Goal: Task Accomplishment & Management: Use online tool/utility

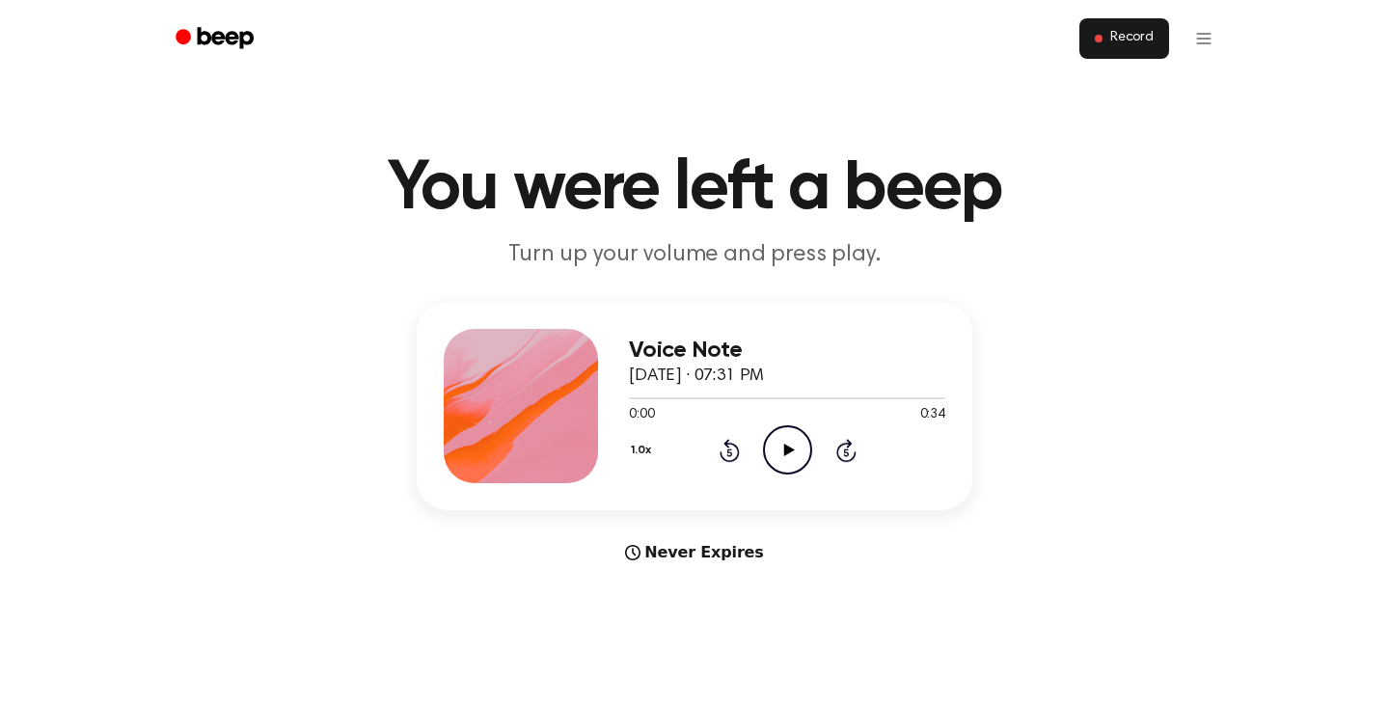
click at [1104, 19] on button "Record" at bounding box center [1124, 38] width 90 height 41
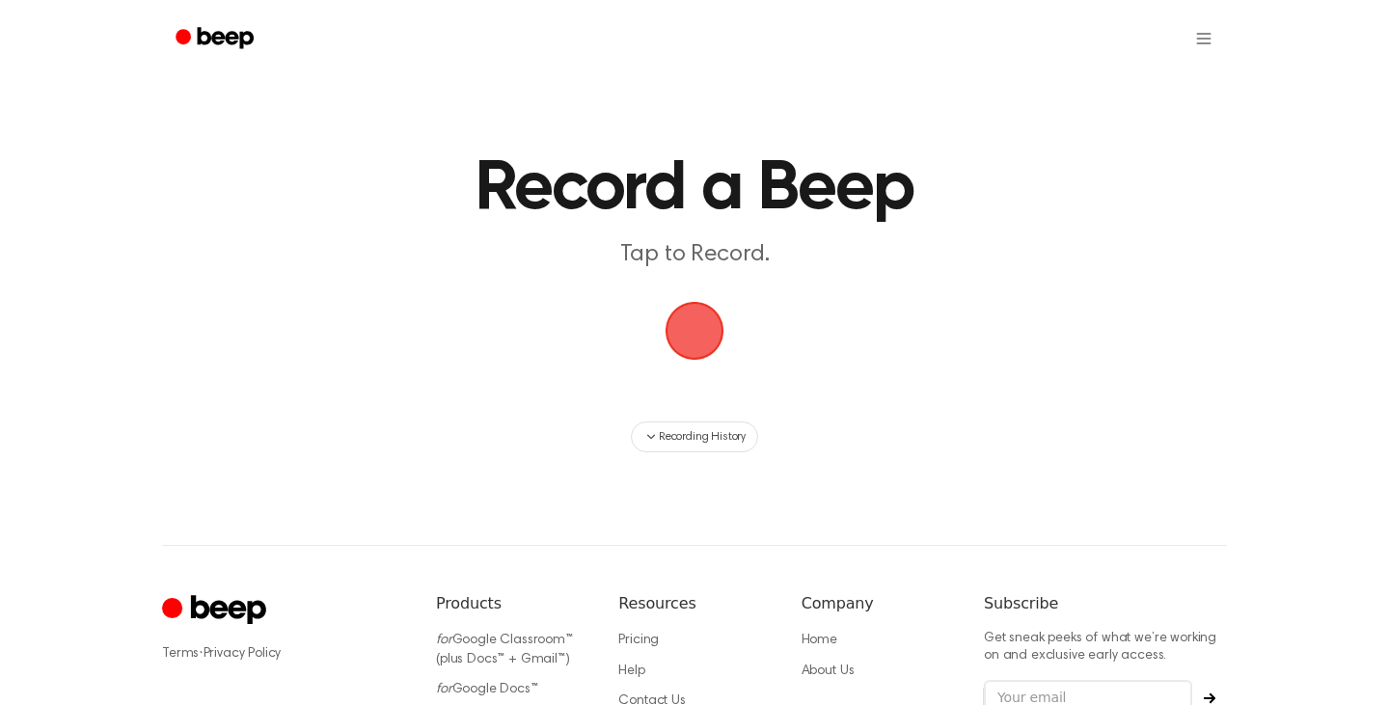
click at [678, 359] on span "button" at bounding box center [694, 330] width 79 height 79
click at [686, 339] on span "button" at bounding box center [695, 331] width 63 height 63
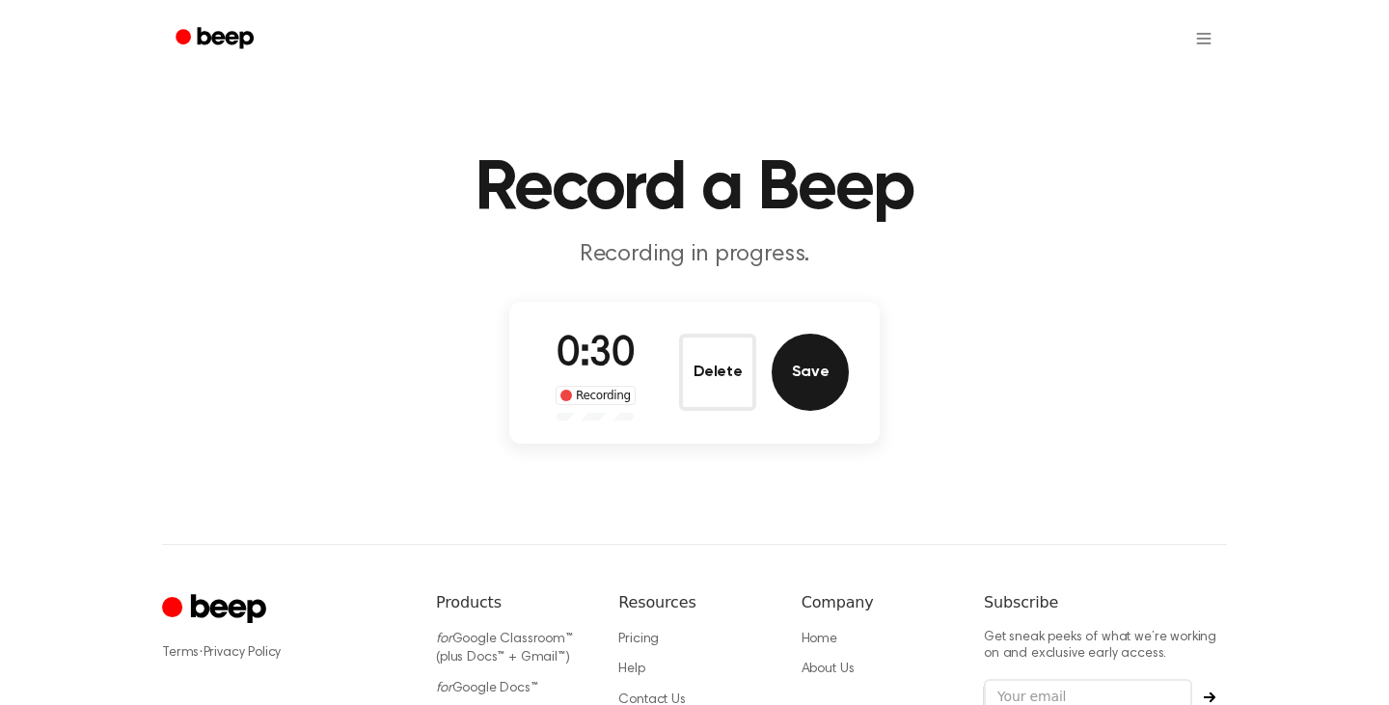
click at [787, 366] on button "Save" at bounding box center [810, 372] width 77 height 77
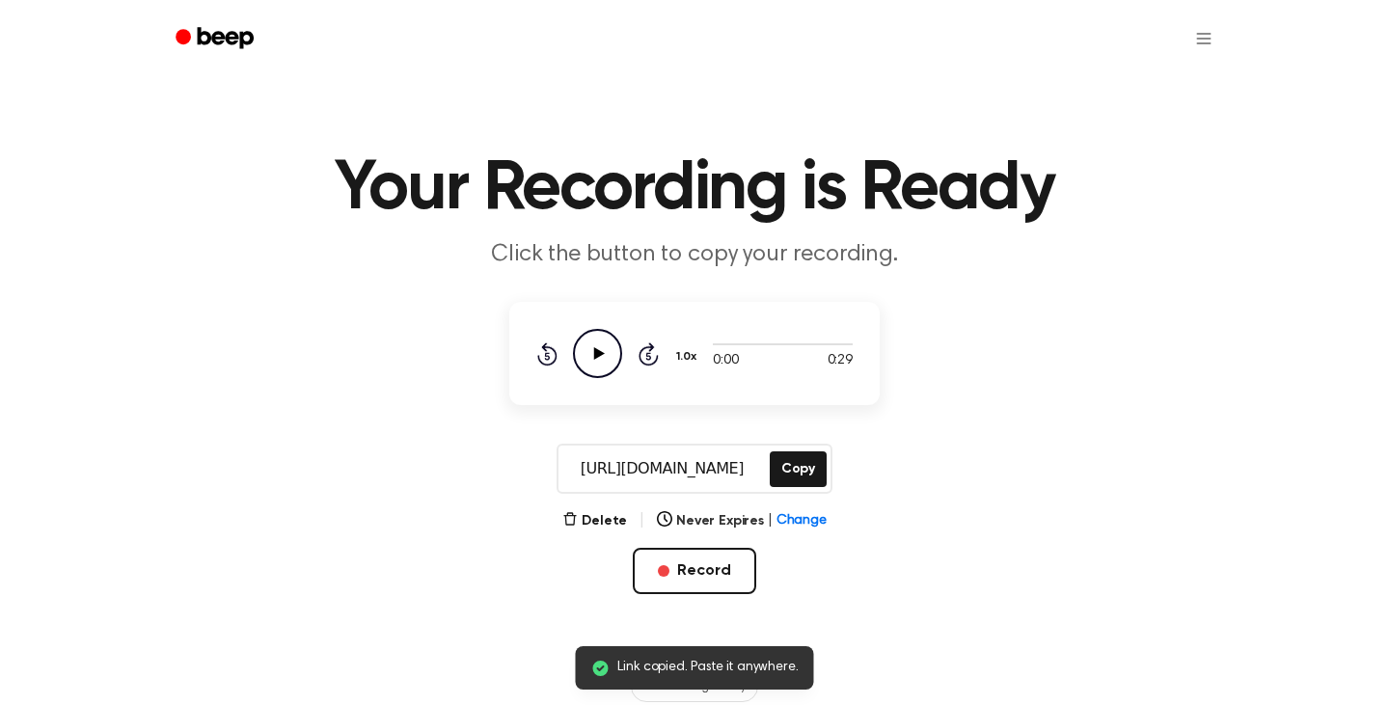
click at [595, 348] on icon at bounding box center [599, 353] width 11 height 13
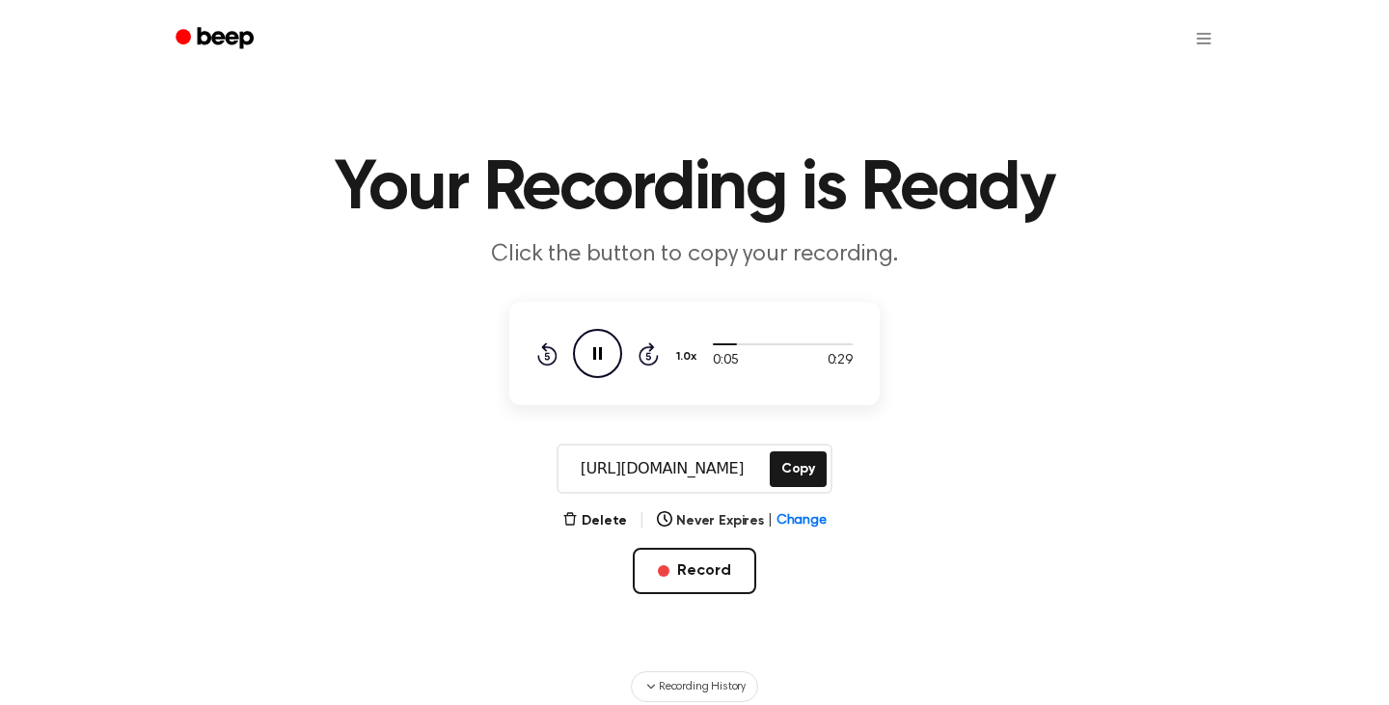
click at [598, 345] on icon "Pause Audio" at bounding box center [597, 353] width 49 height 49
click at [601, 520] on button "Delete" at bounding box center [594, 521] width 65 height 20
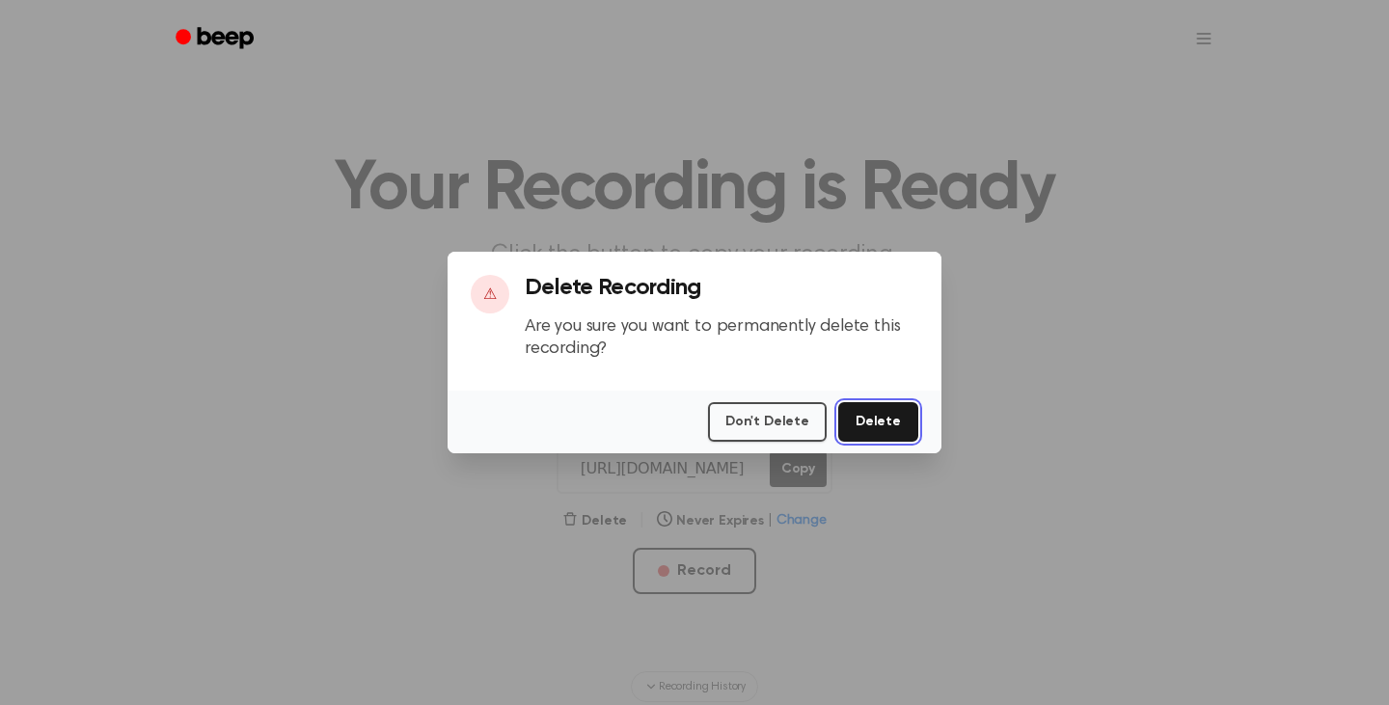
click at [860, 414] on button "Delete" at bounding box center [878, 422] width 80 height 40
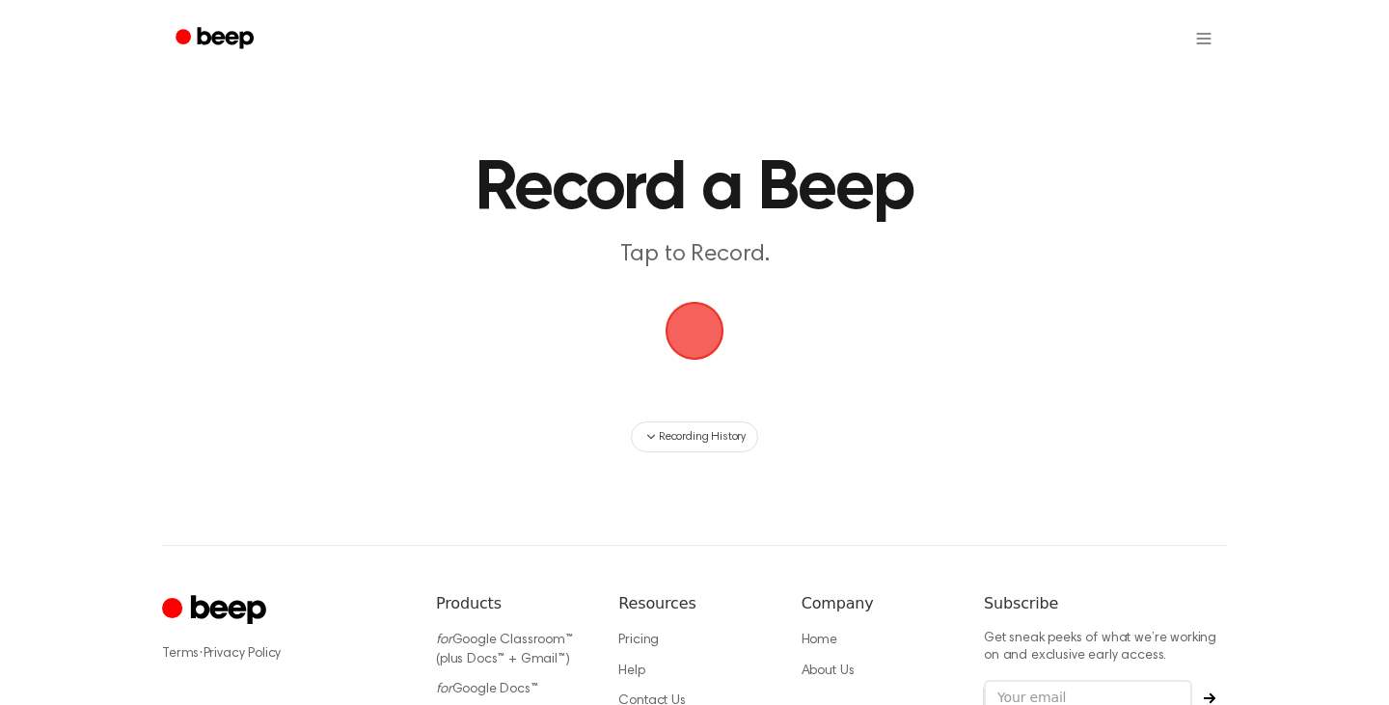
click at [676, 317] on span "button" at bounding box center [695, 331] width 66 height 66
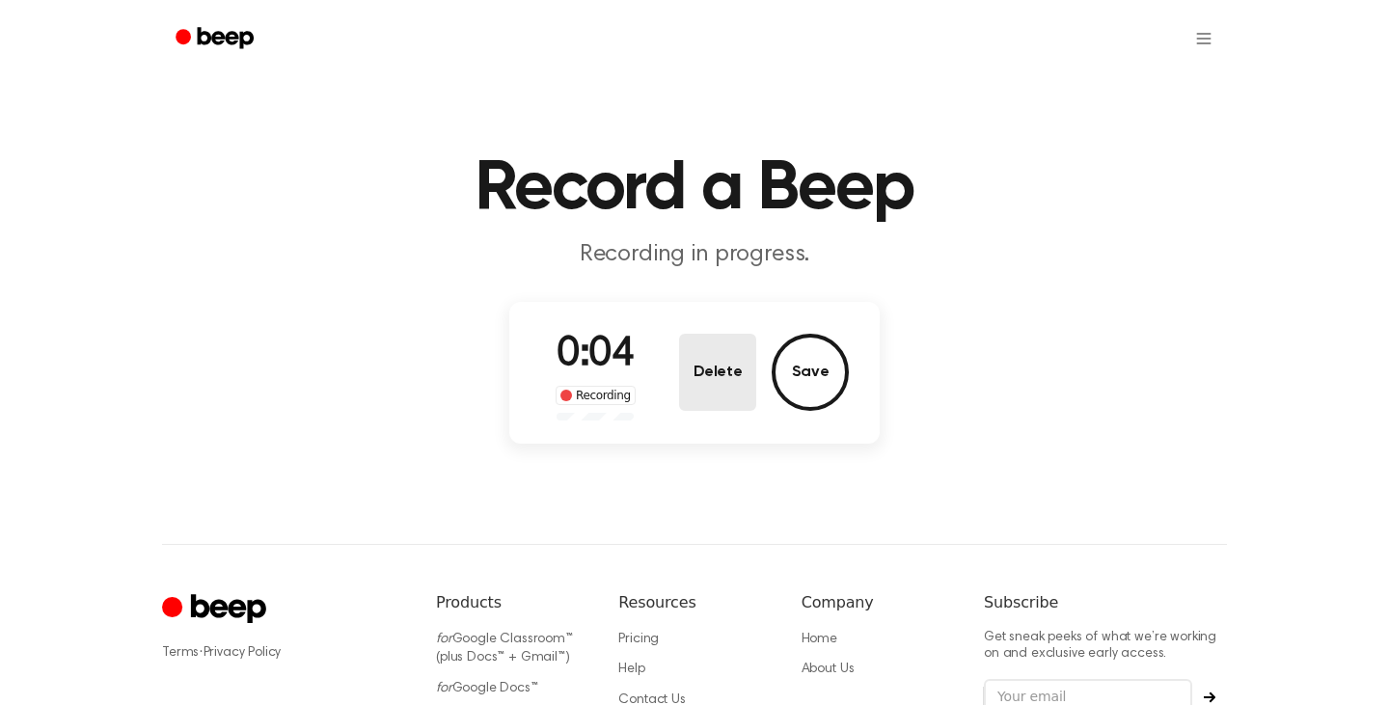
click at [705, 366] on button "Delete" at bounding box center [717, 372] width 77 height 77
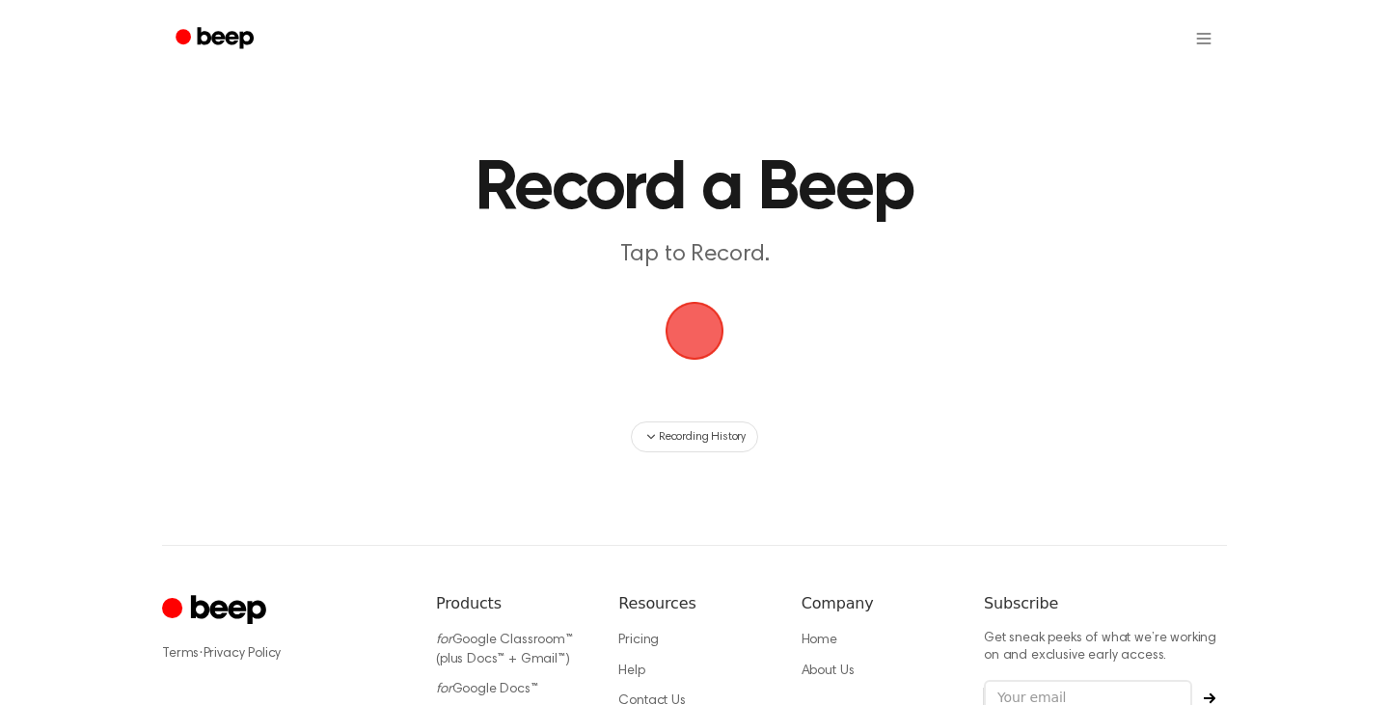
click at [699, 331] on span "button" at bounding box center [694, 330] width 74 height 74
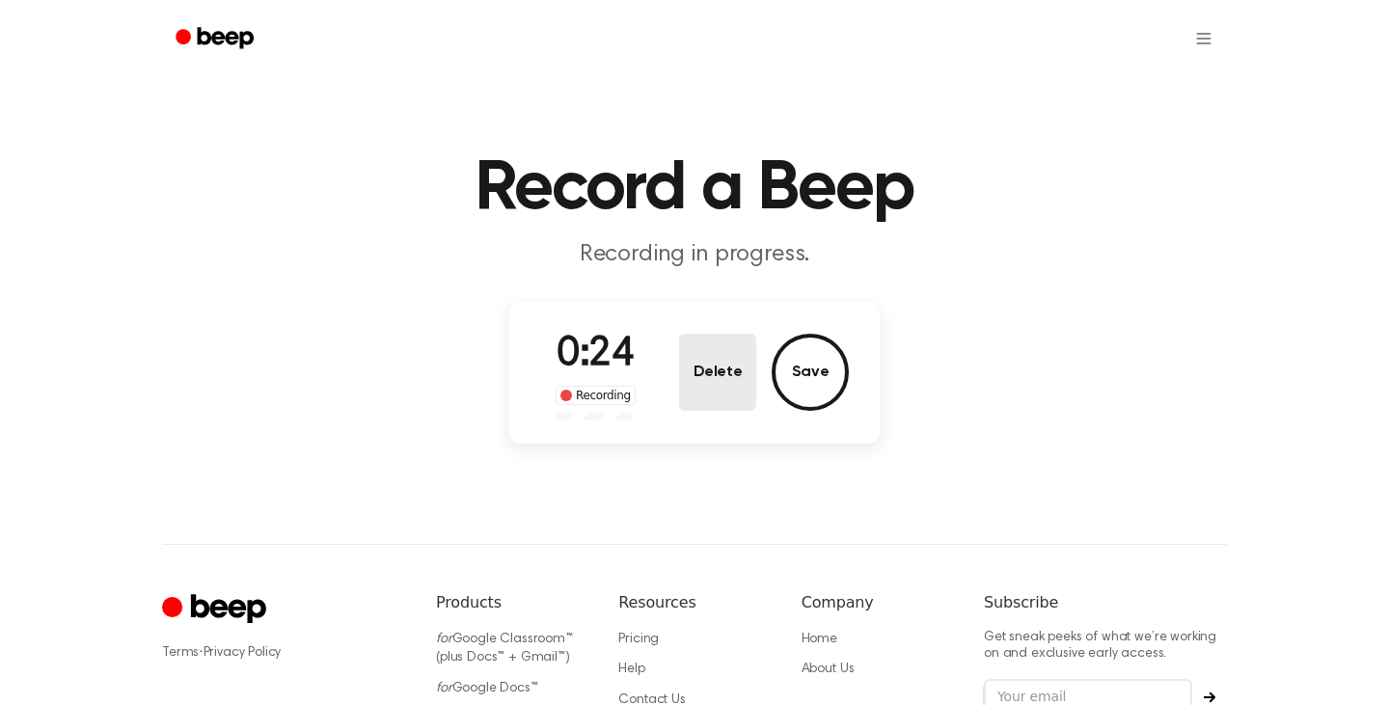
click at [725, 370] on button "Delete" at bounding box center [717, 372] width 77 height 77
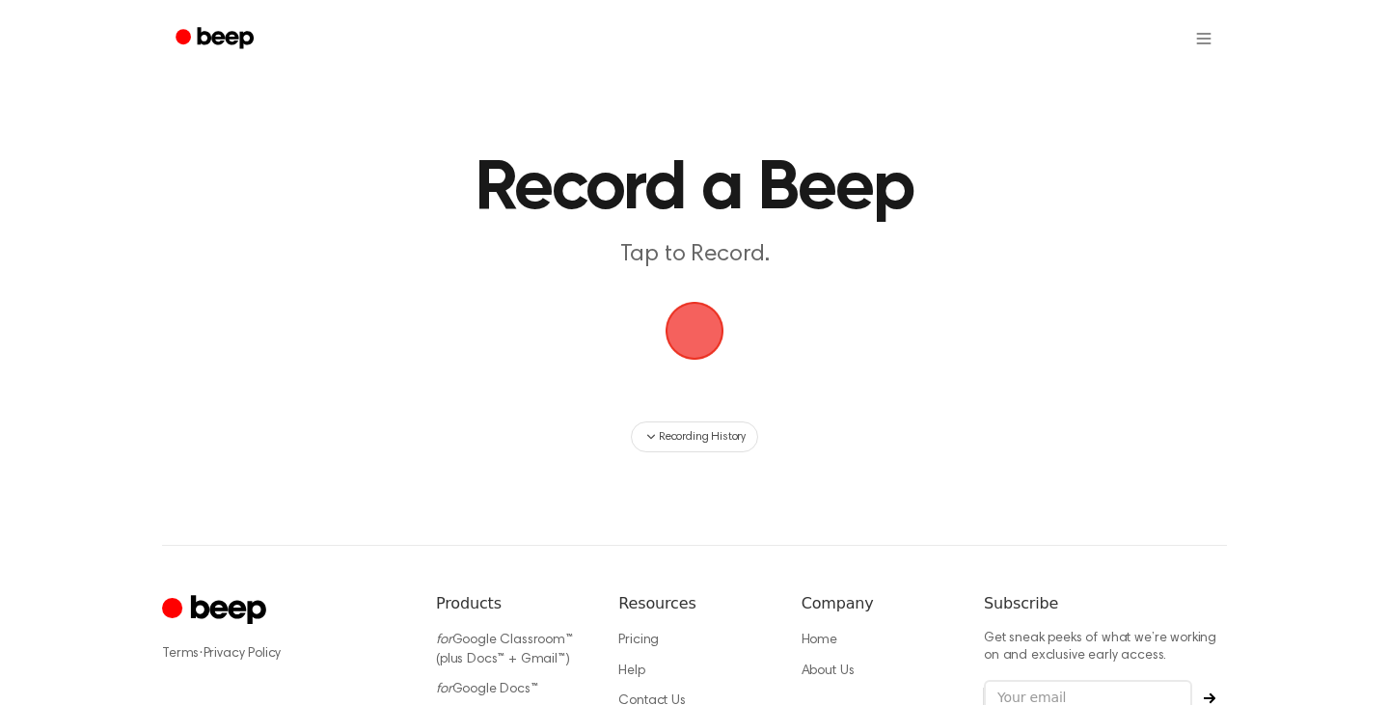
click at [698, 335] on span "button" at bounding box center [695, 331] width 63 height 63
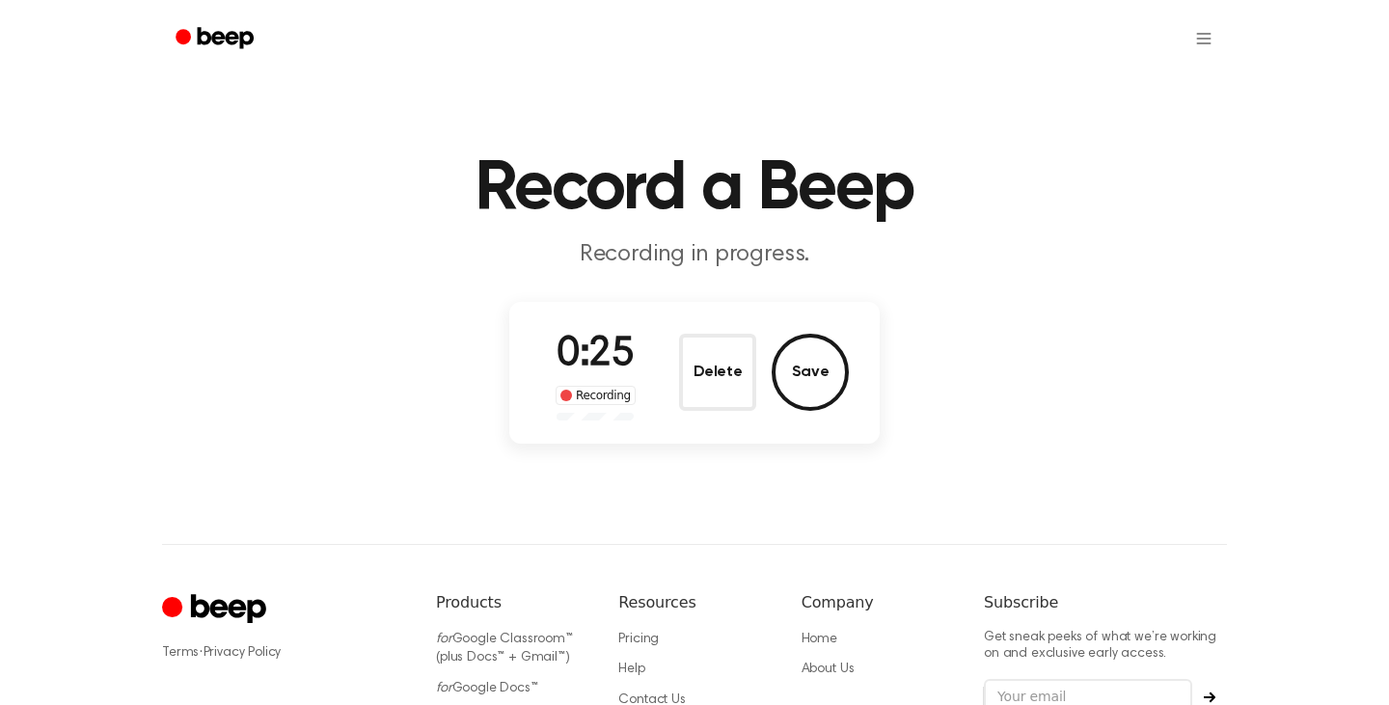
click at [775, 339] on div "Delete Save" at bounding box center [764, 372] width 170 height 77
click at [810, 376] on button "Save" at bounding box center [810, 372] width 77 height 77
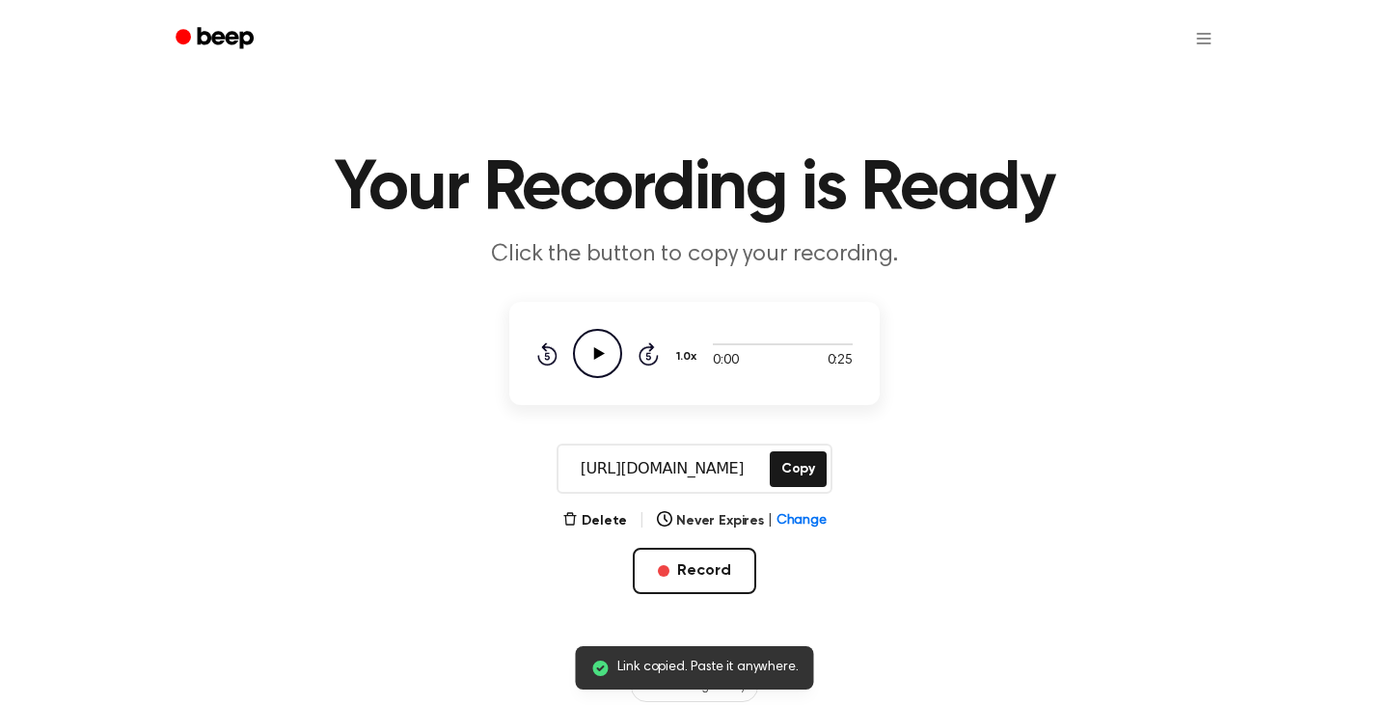
click at [598, 349] on icon "Play Audio" at bounding box center [597, 353] width 49 height 49
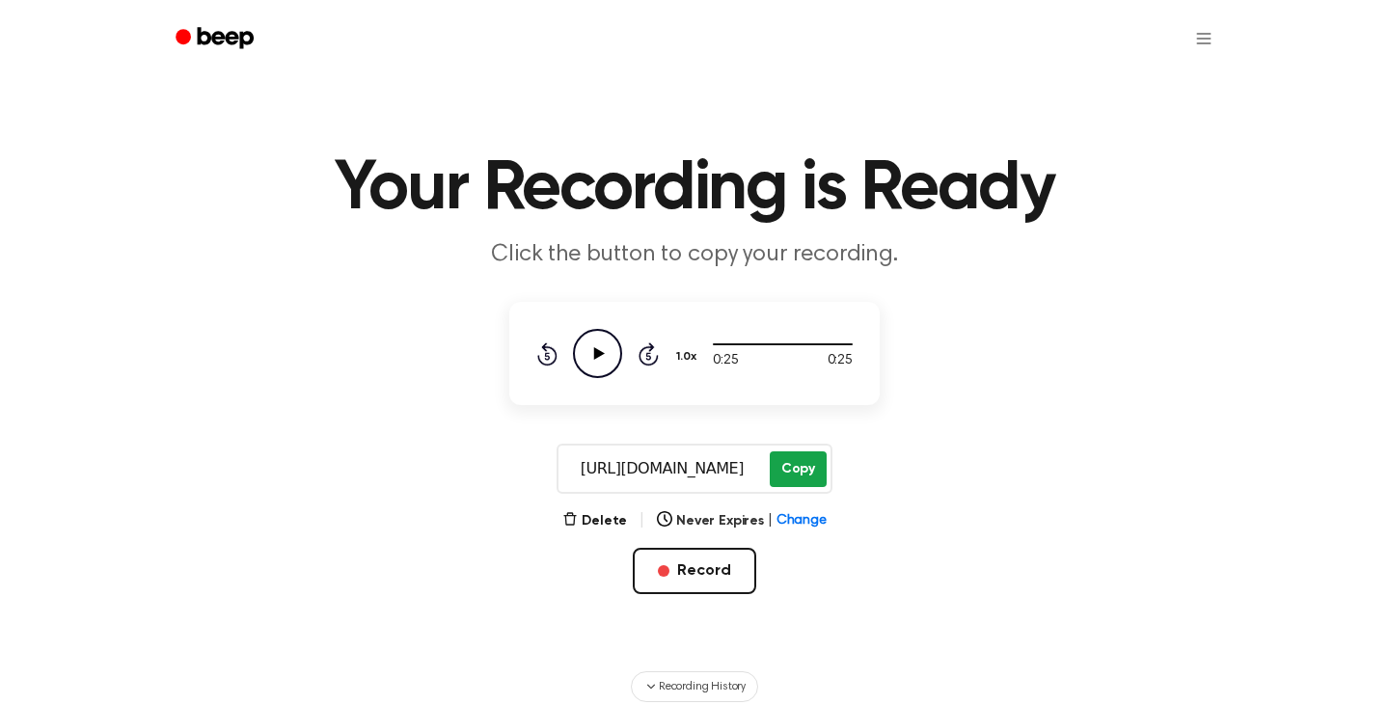
click at [795, 464] on button "Copy" at bounding box center [798, 469] width 57 height 36
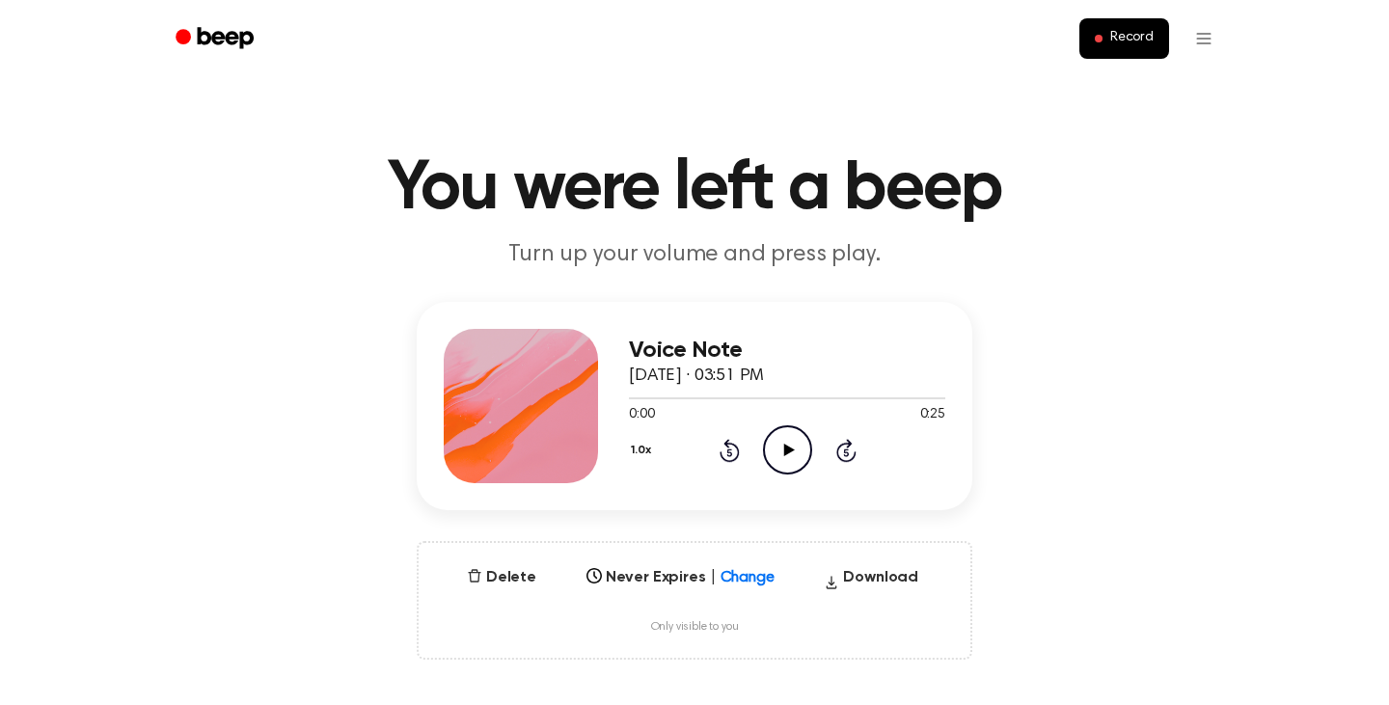
click at [777, 444] on icon "Play Audio" at bounding box center [787, 449] width 49 height 49
click at [786, 454] on icon "Pause Audio" at bounding box center [787, 449] width 49 height 49
